Goal: Download file/media

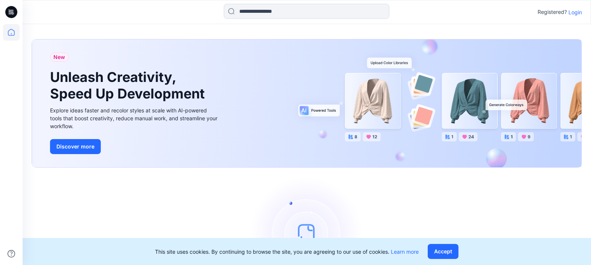
click at [575, 11] on p "Login" at bounding box center [575, 12] width 14 height 8
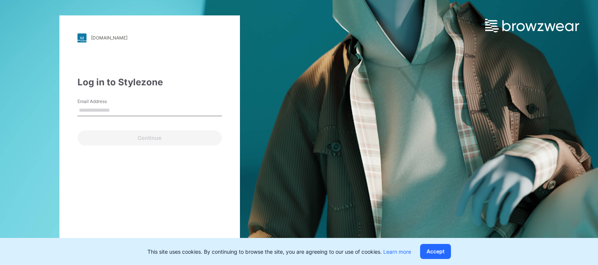
click at [132, 109] on input "Email Address" at bounding box center [149, 110] width 144 height 11
type input "**********"
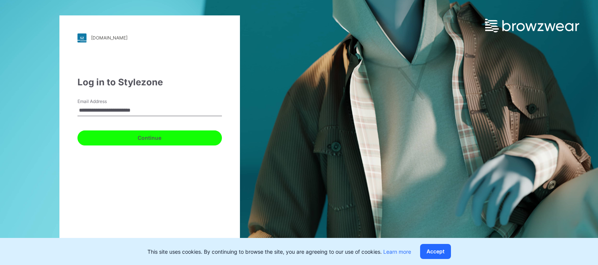
click at [174, 141] on button "Continue" at bounding box center [149, 137] width 144 height 15
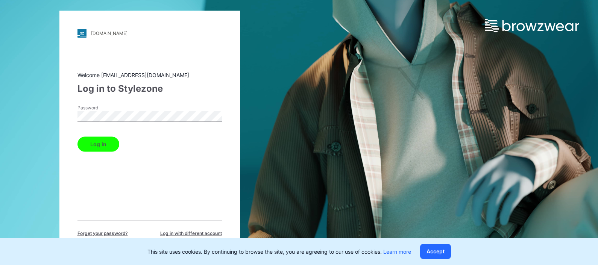
click at [96, 143] on button "Log in" at bounding box center [98, 143] width 42 height 15
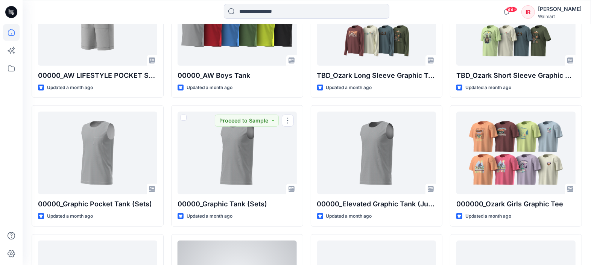
scroll to position [586, 0]
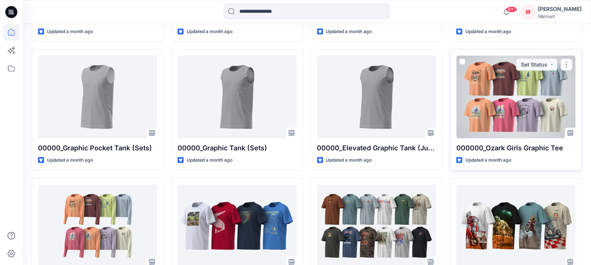
click at [507, 100] on div at bounding box center [515, 97] width 119 height 83
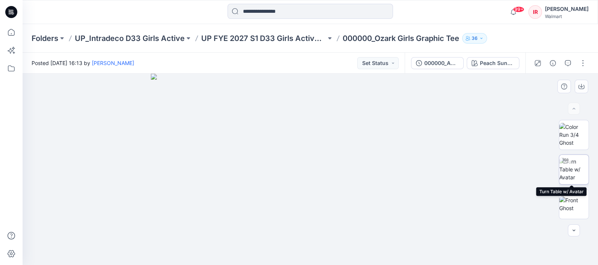
click at [570, 169] on img at bounding box center [573, 170] width 29 height 24
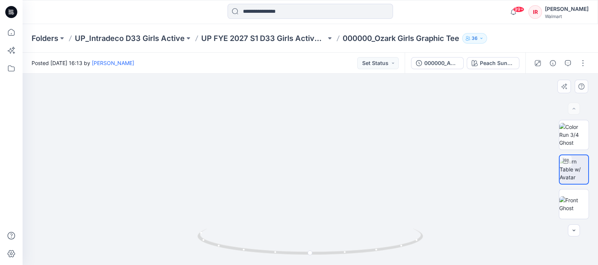
drag, startPoint x: 391, startPoint y: 114, endPoint x: 395, endPoint y: 130, distance: 17.4
click at [395, 130] on img at bounding box center [311, 122] width 412 height 285
click at [198, 116] on img at bounding box center [311, 122] width 412 height 285
drag, startPoint x: 311, startPoint y: 253, endPoint x: 388, endPoint y: 259, distance: 77.7
click at [388, 257] on icon at bounding box center [310, 243] width 227 height 28
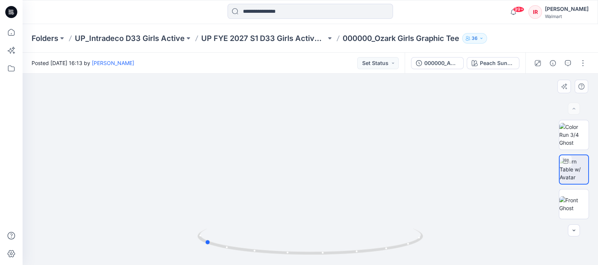
drag, startPoint x: 387, startPoint y: 251, endPoint x: 429, endPoint y: 239, distance: 43.3
click at [429, 239] on div at bounding box center [310, 169] width 575 height 191
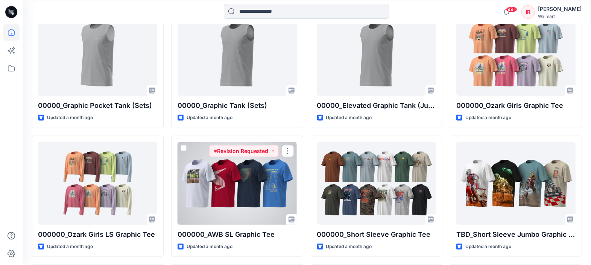
scroll to position [633, 0]
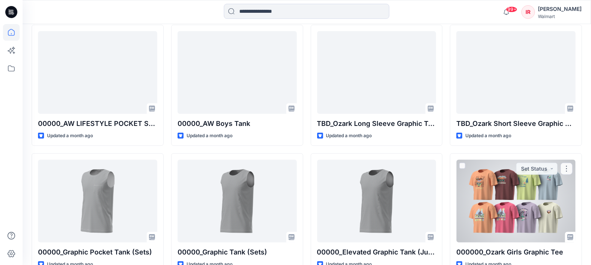
scroll to position [539, 0]
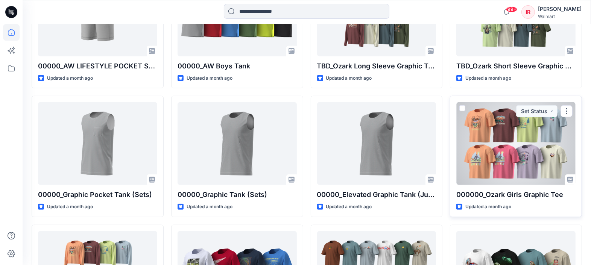
click at [490, 142] on div at bounding box center [515, 143] width 119 height 83
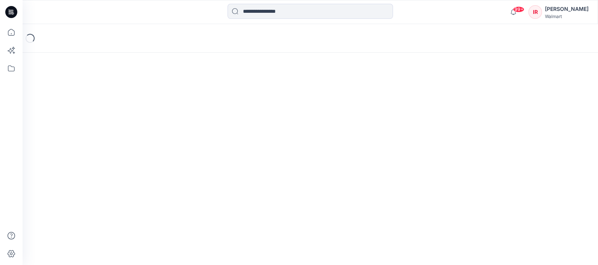
click at [490, 142] on div "Loading..." at bounding box center [310, 144] width 575 height 241
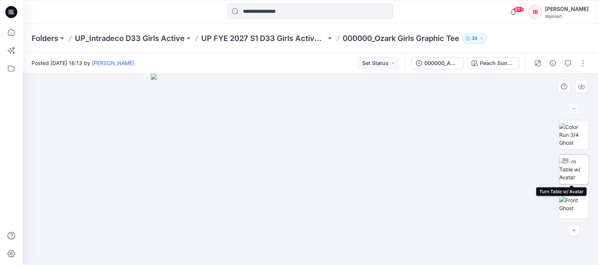
click at [568, 166] on img at bounding box center [573, 170] width 29 height 24
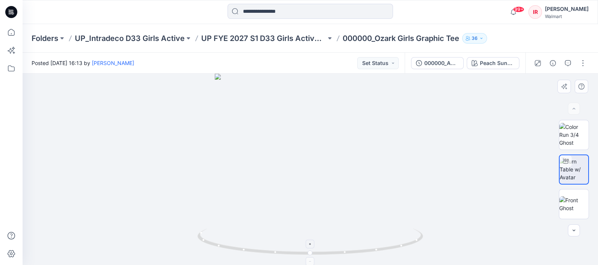
click at [311, 259] on foreignobject at bounding box center [310, 261] width 9 height 9
drag, startPoint x: 309, startPoint y: 256, endPoint x: 398, endPoint y: 245, distance: 89.8
click at [398, 245] on icon at bounding box center [310, 243] width 227 height 28
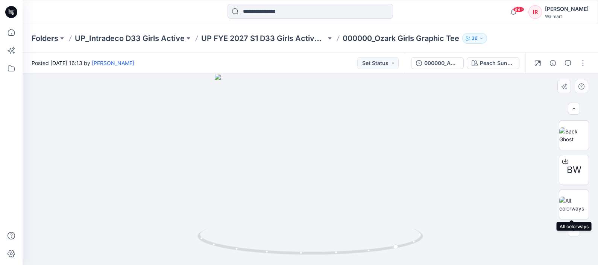
drag, startPoint x: 572, startPoint y: 207, endPoint x: 551, endPoint y: 208, distance: 20.3
click at [572, 207] on img at bounding box center [573, 205] width 29 height 16
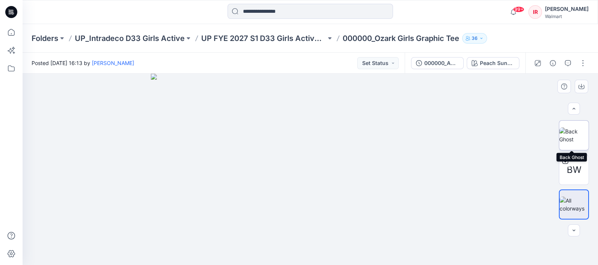
click at [581, 137] on img at bounding box center [573, 135] width 29 height 16
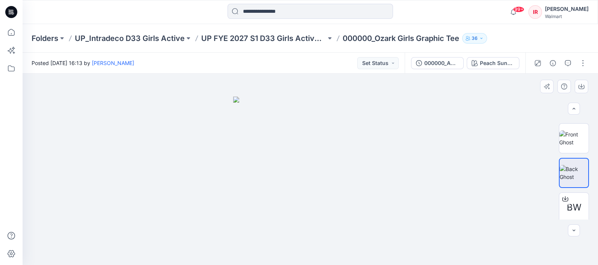
scroll to position [47, 0]
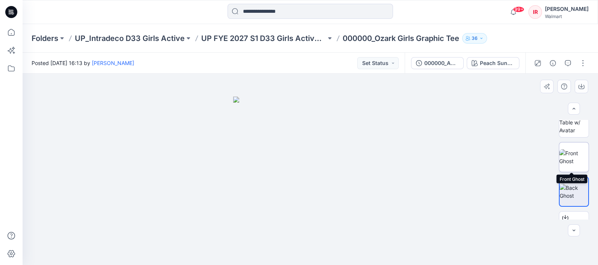
click at [574, 164] on img at bounding box center [573, 157] width 29 height 16
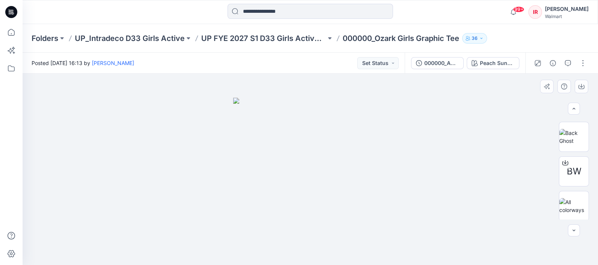
scroll to position [103, 0]
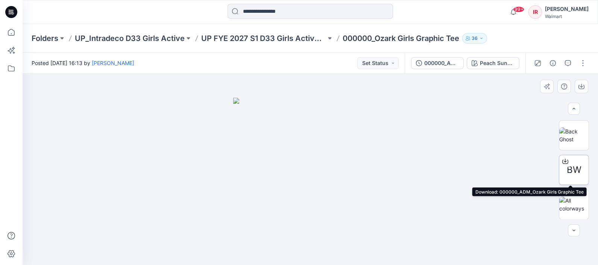
click at [569, 169] on span "BW" at bounding box center [574, 170] width 15 height 14
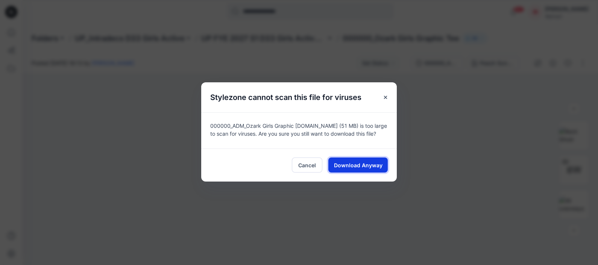
click at [351, 163] on span "Download Anyway" at bounding box center [358, 165] width 48 height 8
